Goal: Manage account settings

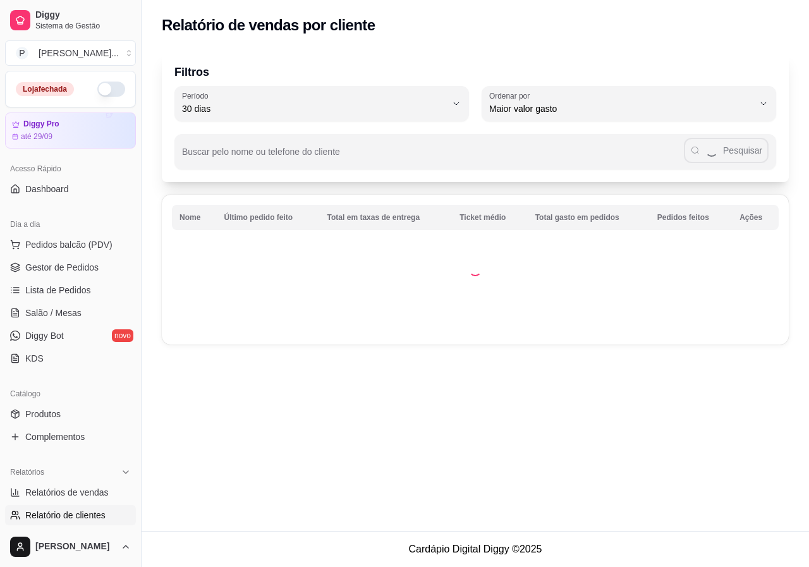
select select "30"
select select "HIGHEST_TOTAL_SPENT_WITH_ORDERS"
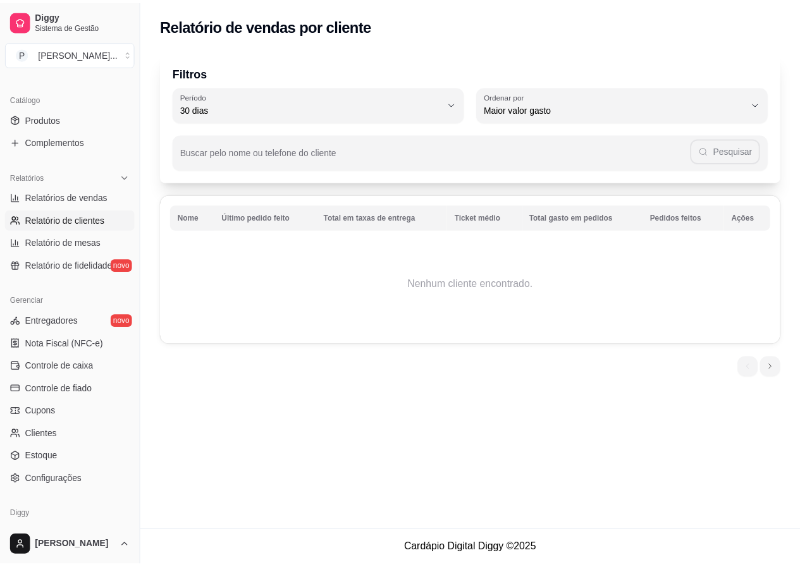
scroll to position [343, 0]
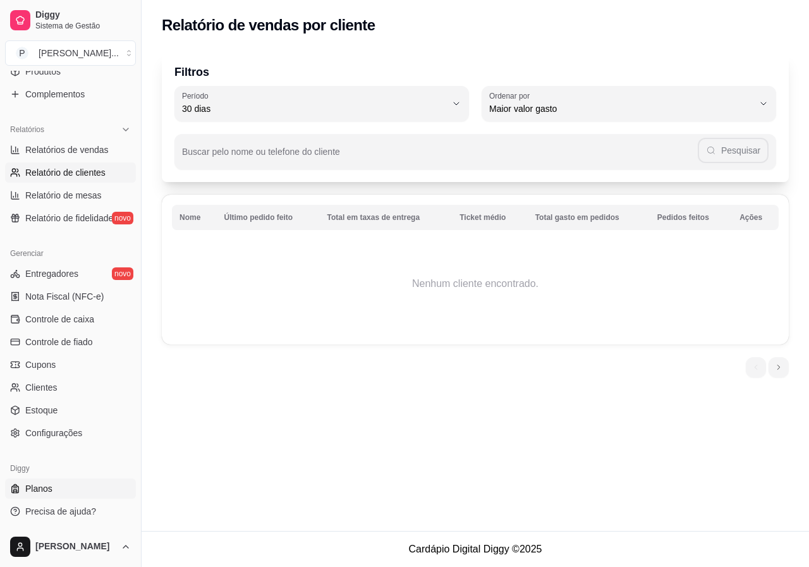
click at [42, 486] on span "Planos" at bounding box center [38, 488] width 27 height 13
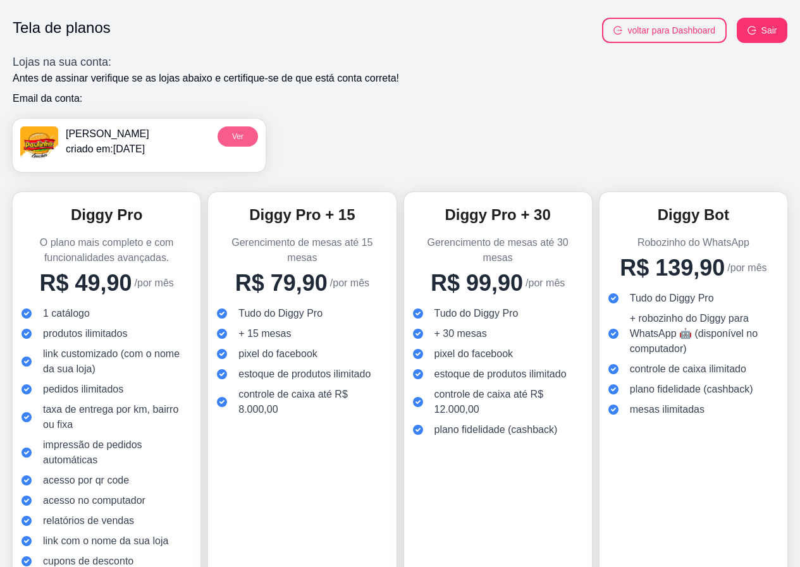
click at [226, 130] on button "Ver" at bounding box center [238, 136] width 40 height 20
click at [642, 28] on button "voltar para Dashboard" at bounding box center [664, 30] width 125 height 25
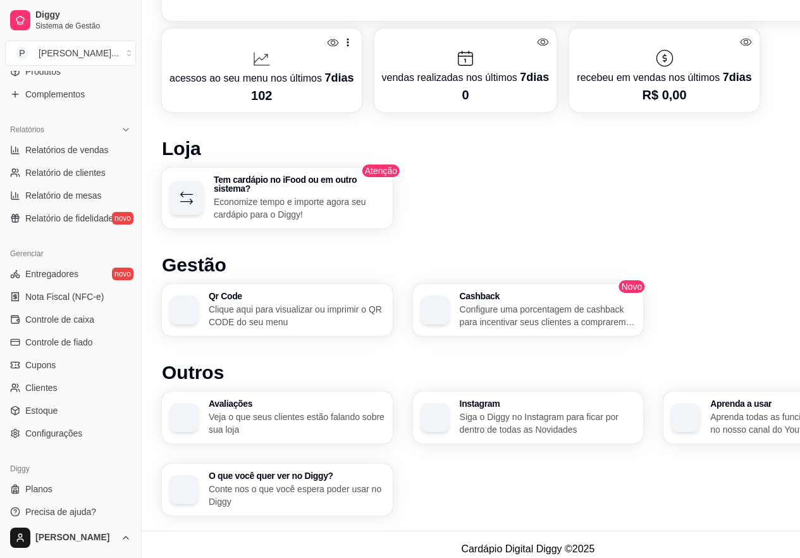
scroll to position [577, 0]
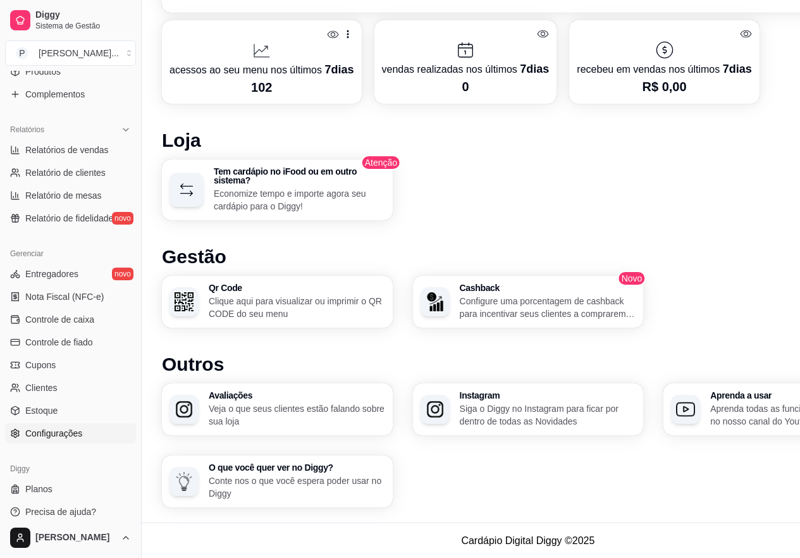
click at [68, 427] on span "Configurações" at bounding box center [53, 433] width 57 height 13
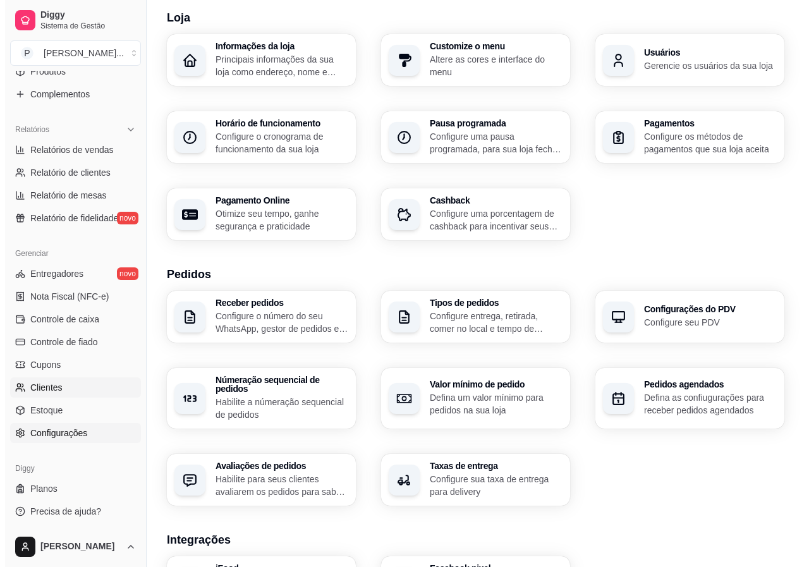
scroll to position [63, 0]
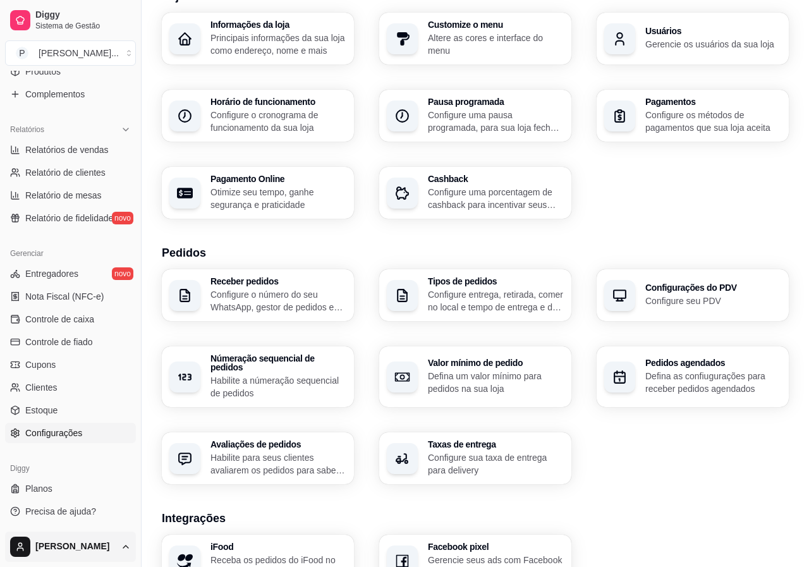
click at [120, 504] on html "Diggy Sistema de Gestão P Paulinho Lanc ... Loja fechada Diggy Pro até 29/09 Ac…" at bounding box center [404, 220] width 809 height 567
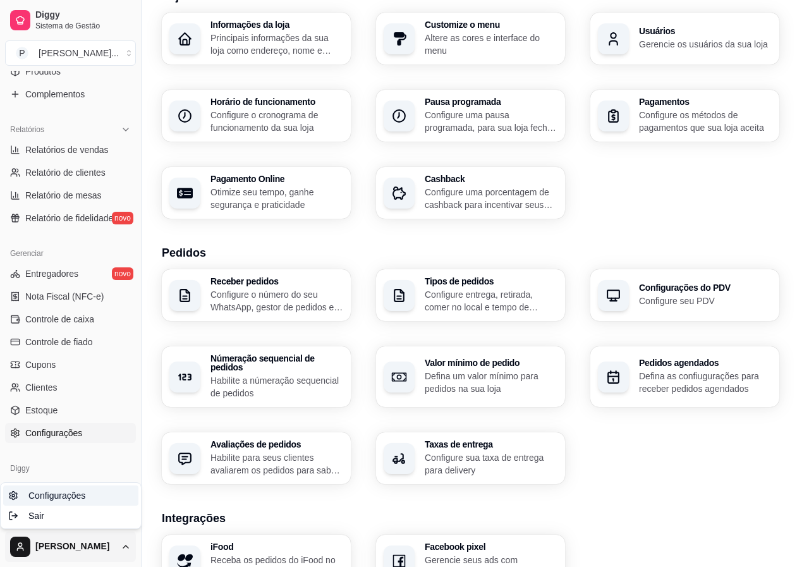
click at [84, 496] on link "Configurações" at bounding box center [70, 496] width 135 height 20
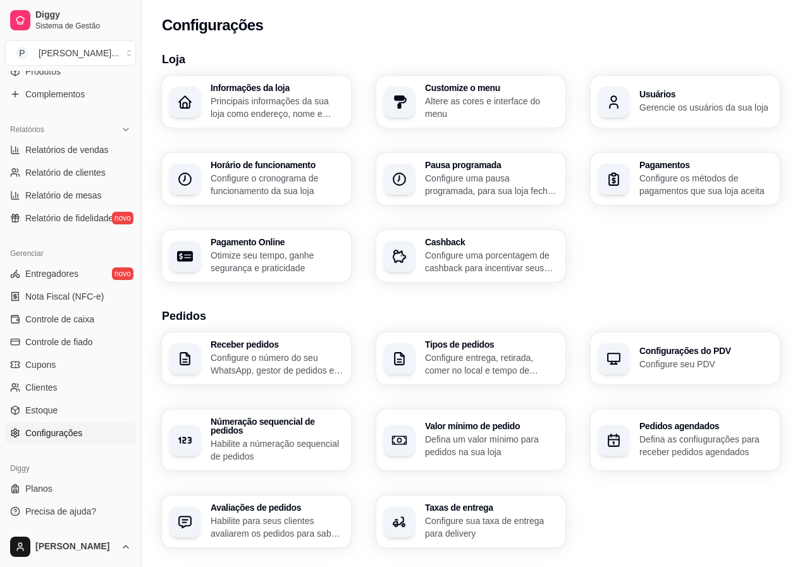
click at [290, 102] on p "Principais informações da sua loja como endereço, nome e mais" at bounding box center [277, 107] width 133 height 25
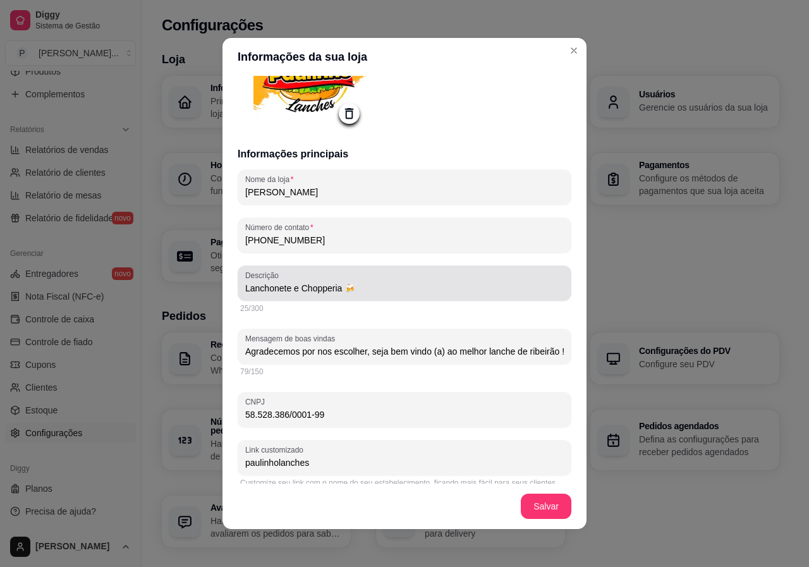
scroll to position [63, 0]
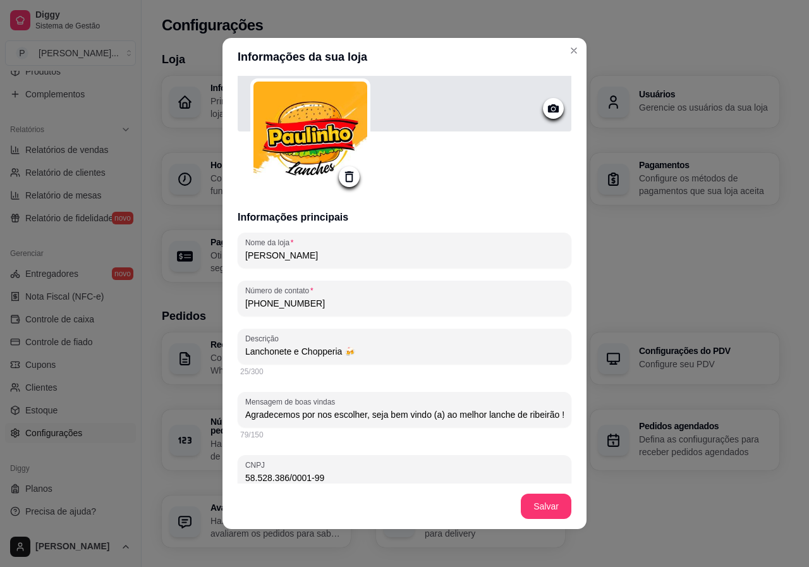
drag, startPoint x: 329, startPoint y: 304, endPoint x: 267, endPoint y: 309, distance: 61.6
click at [267, 309] on input "[PHONE_NUMBER]" at bounding box center [404, 303] width 319 height 13
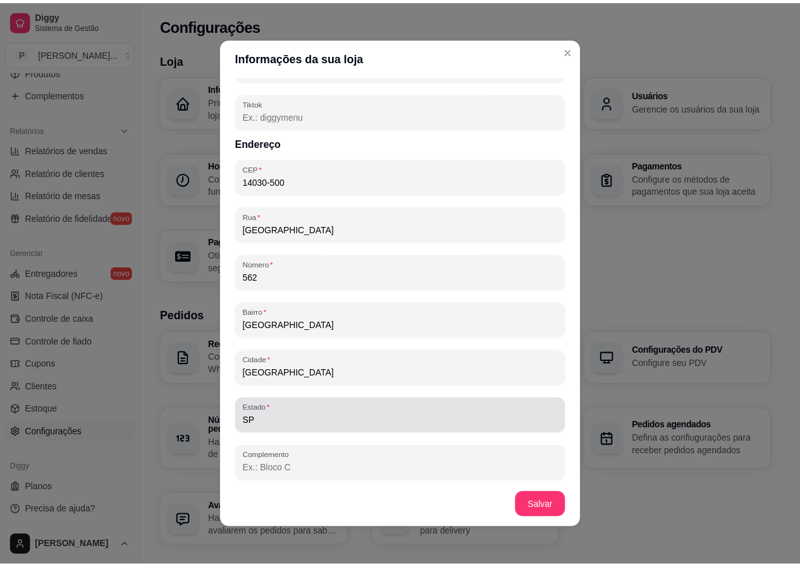
scroll to position [649, 0]
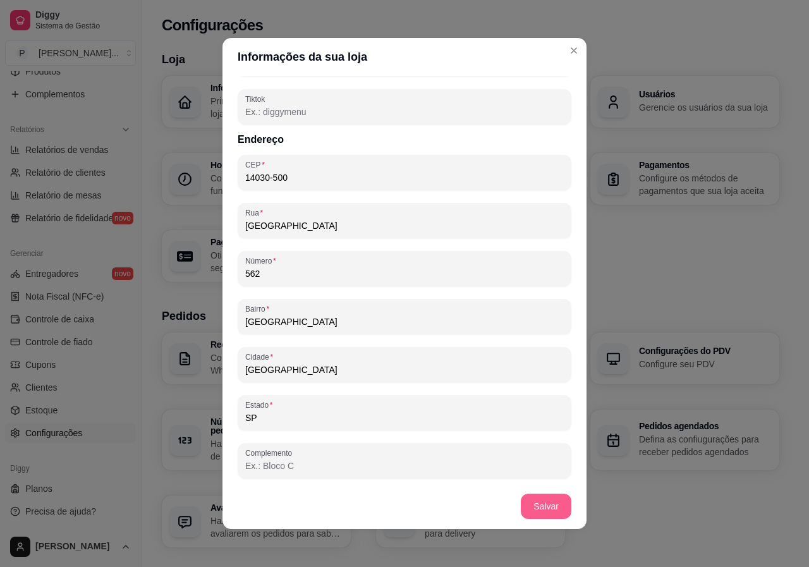
type input "[PHONE_NUMBER]"
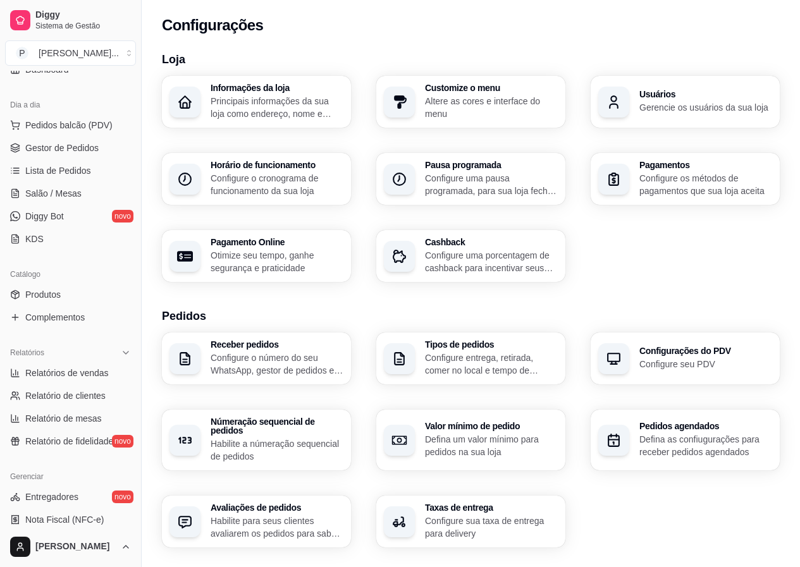
scroll to position [343, 0]
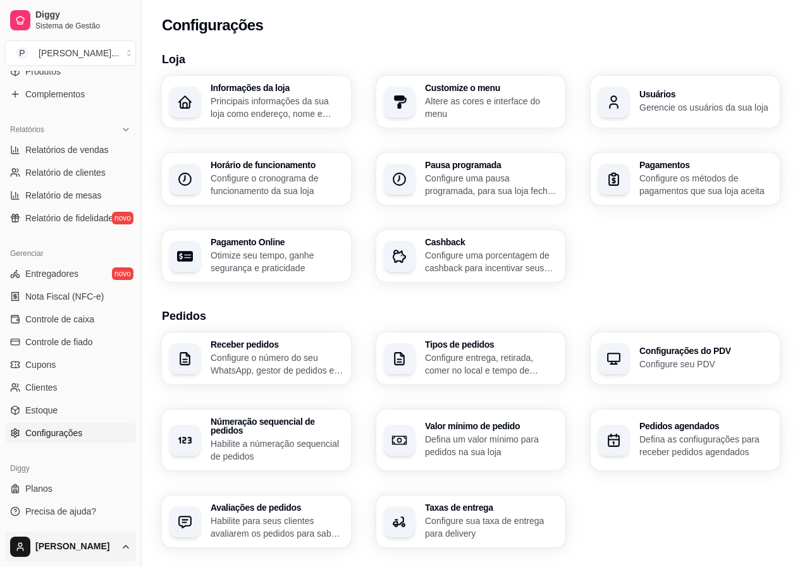
click at [130, 550] on html "Diggy Sistema de Gestão P Paulinho Lanc ... Loja fechada Diggy Pro até 29/09 Ac…" at bounding box center [400, 283] width 800 height 567
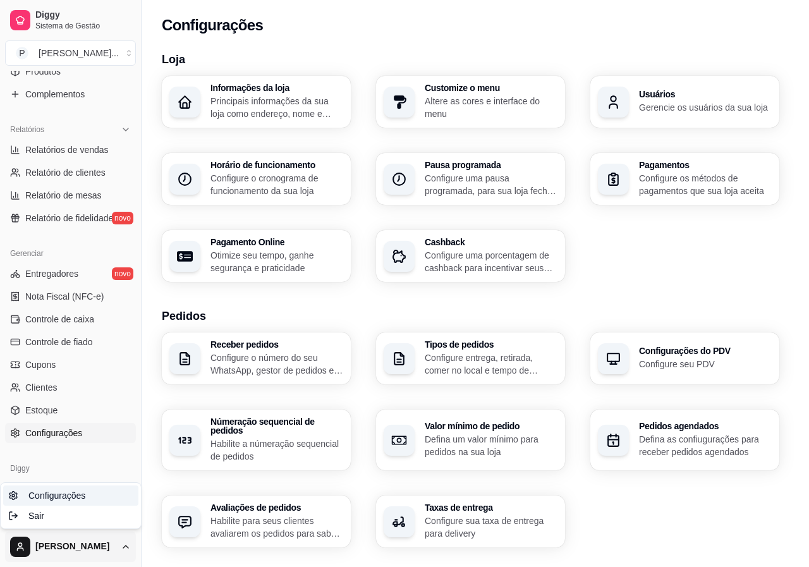
click at [69, 498] on span "Configurações" at bounding box center [56, 495] width 57 height 13
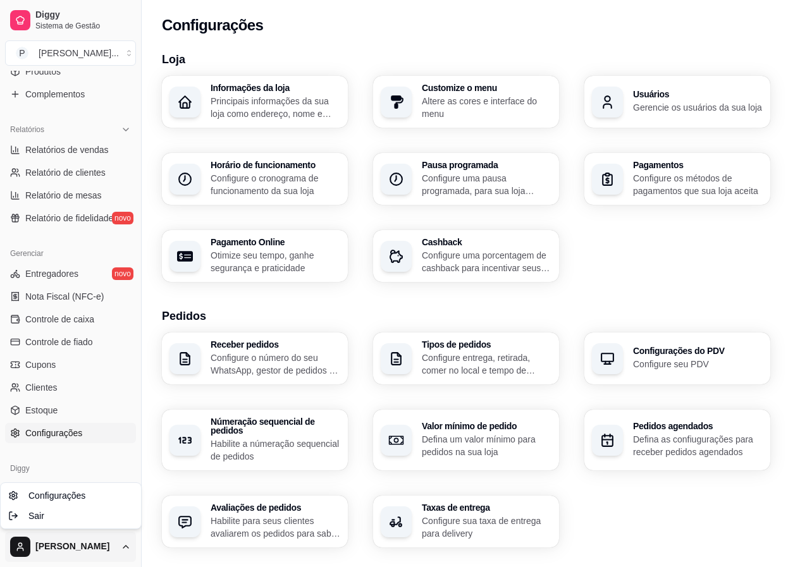
click at [127, 545] on html "Diggy Sistema de Gestão P Paulinho Lanc ... Loja fechada Diggy Pro até 29/09 Ac…" at bounding box center [400, 283] width 800 height 567
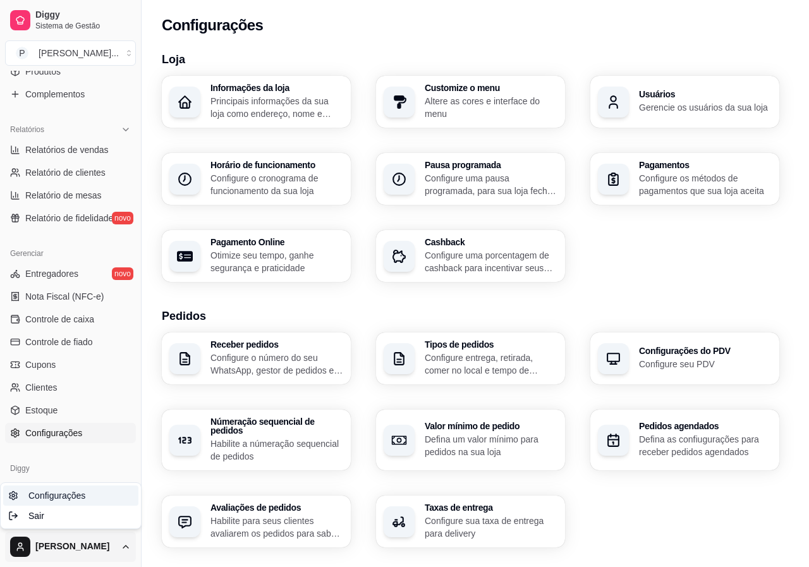
click at [71, 501] on span "Configurações" at bounding box center [56, 495] width 57 height 13
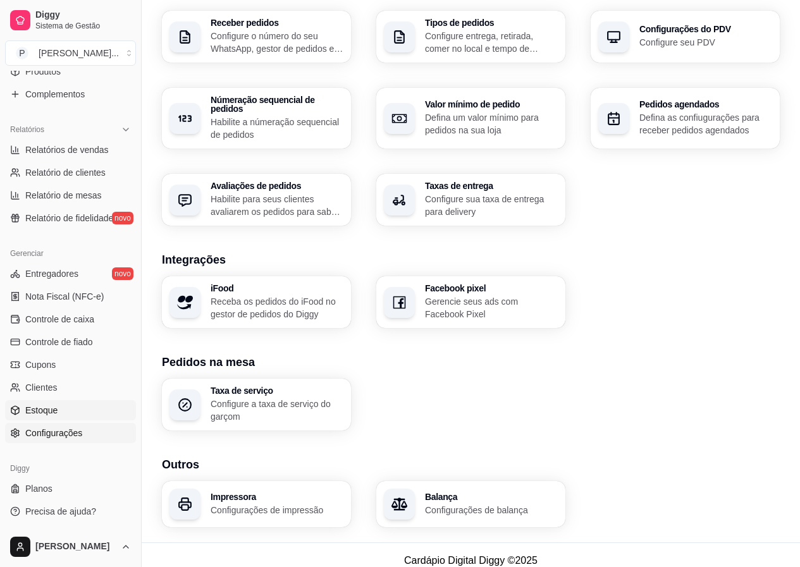
scroll to position [324, 0]
